Goal: Task Accomplishment & Management: Complete application form

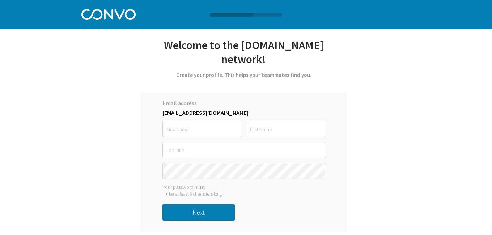
click at [217, 121] on input "text" at bounding box center [201, 129] width 79 height 16
type input "Zohrish"
click at [268, 121] on input "text" at bounding box center [285, 129] width 79 height 16
type input "Gohar"
click at [235, 142] on input "text" at bounding box center [243, 150] width 163 height 16
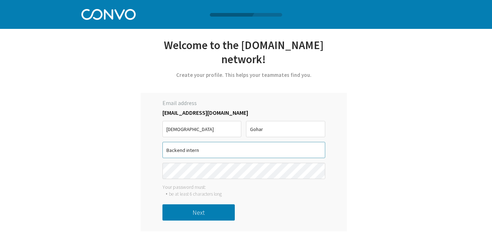
type input "Backend intern"
click at [142, 153] on div "Email address goharzohrish@gmail.com Zohrish Gohar Backend intern must be at le…" at bounding box center [244, 162] width 206 height 139
click at [175, 205] on button "Next" at bounding box center [198, 213] width 72 height 16
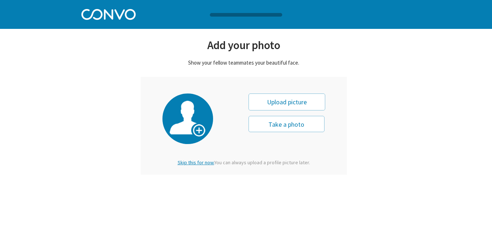
click at [197, 163] on span "Skip this for now." at bounding box center [195, 162] width 37 height 7
